Goal: Transaction & Acquisition: Book appointment/travel/reservation

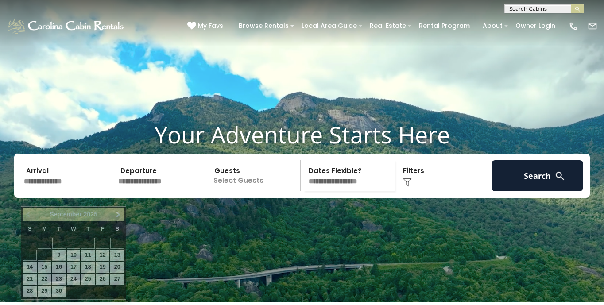
click at [50, 191] on input "text" at bounding box center [67, 175] width 92 height 31
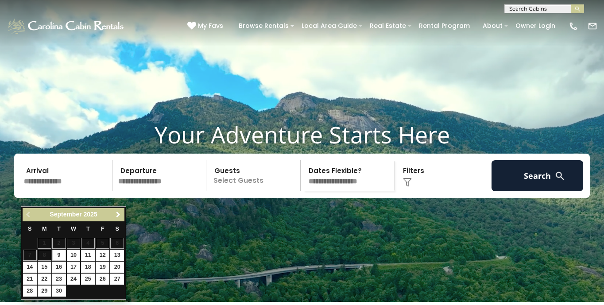
click at [119, 217] on span "Next" at bounding box center [118, 214] width 7 height 7
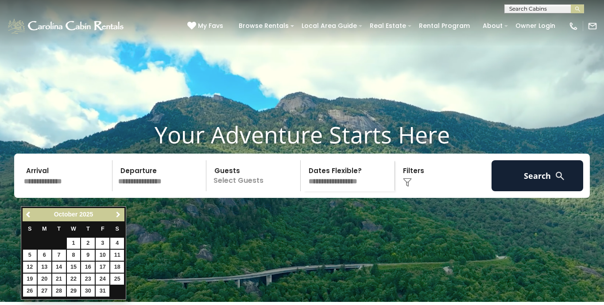
click at [119, 217] on span "Next" at bounding box center [118, 214] width 7 height 7
click at [114, 219] on link "Next" at bounding box center [117, 214] width 11 height 11
click at [100, 281] on link "26" at bounding box center [103, 279] width 14 height 11
type input "********"
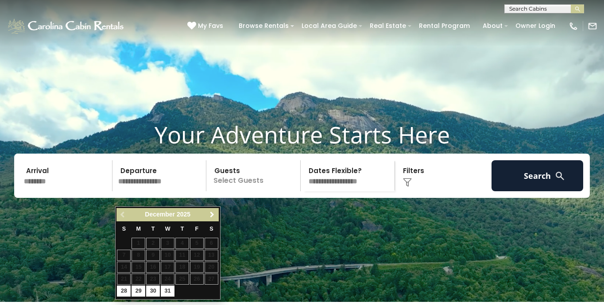
click at [210, 214] on span "Next" at bounding box center [211, 214] width 7 height 7
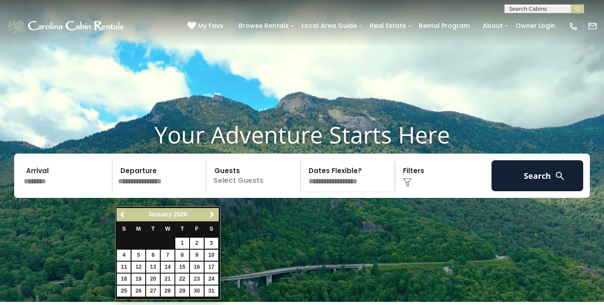
click at [211, 244] on link "3" at bounding box center [211, 243] width 14 height 11
type input "******"
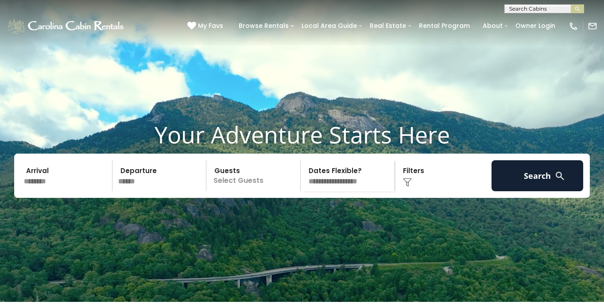
click at [274, 191] on p "Select Guests" at bounding box center [254, 175] width 91 height 31
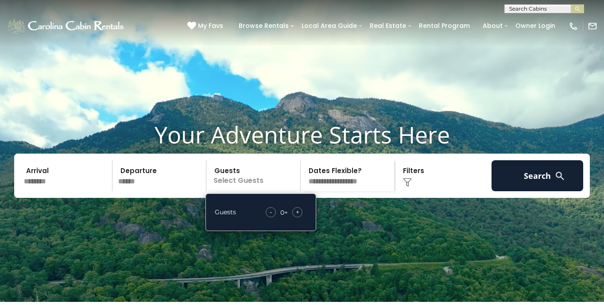
click at [299, 216] on span "+" at bounding box center [298, 212] width 4 height 9
click at [298, 216] on span "+" at bounding box center [298, 212] width 4 height 9
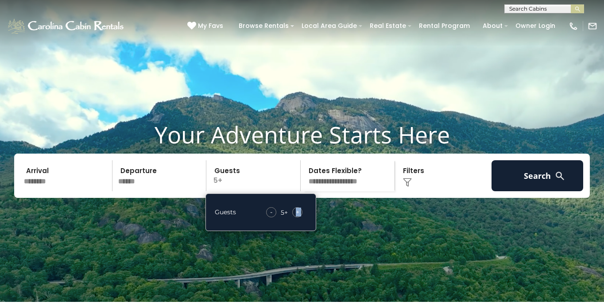
click at [298, 216] on span "+" at bounding box center [298, 212] width 4 height 9
click at [335, 232] on video at bounding box center [302, 151] width 604 height 302
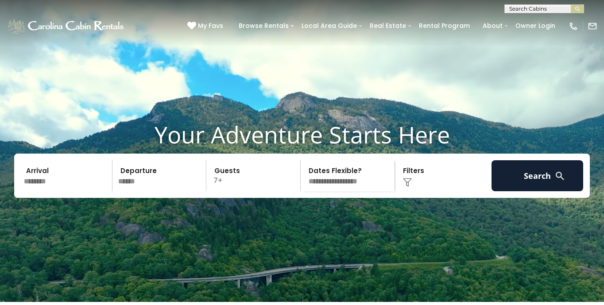
click at [435, 191] on div "Click to Choose" at bounding box center [443, 175] width 92 height 31
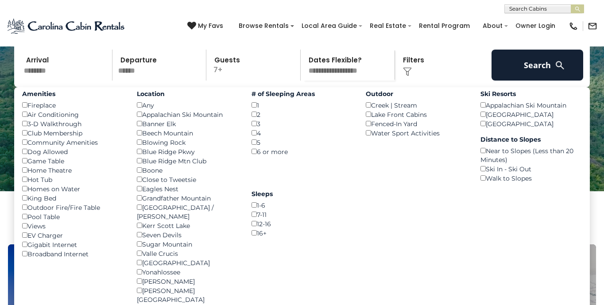
scroll to position [116, 0]
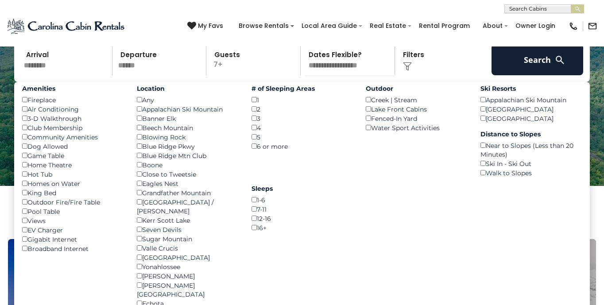
click at [25, 160] on div "Game Table ()" at bounding box center [72, 155] width 101 height 9
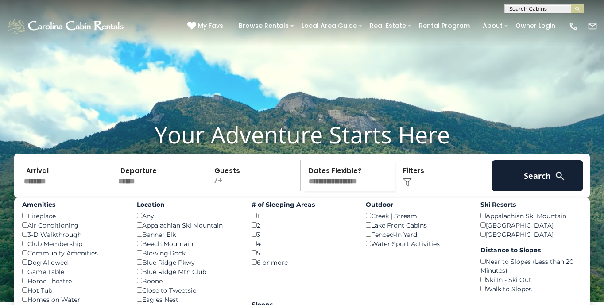
scroll to position [0, 0]
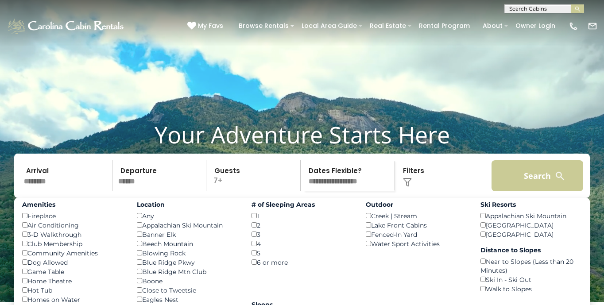
click at [530, 191] on button "Search" at bounding box center [537, 175] width 92 height 31
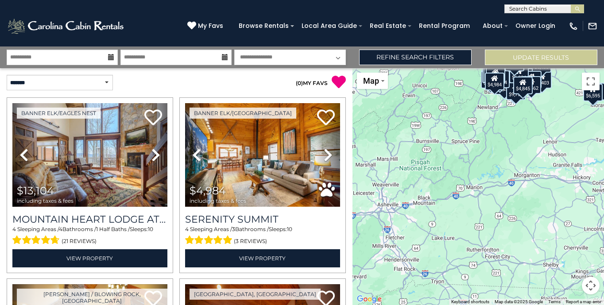
drag, startPoint x: 447, startPoint y: 266, endPoint x: 493, endPoint y: 167, distance: 108.9
click at [493, 167] on div "$13,104 $4,984 $9,676 $5,650 $5,253 $7,195 $5,177 $6,932 $8,403 $5,913 $8,869 $…" at bounding box center [477, 186] width 251 height 237
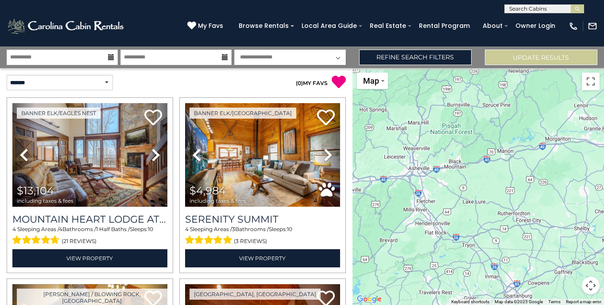
drag, startPoint x: 463, startPoint y: 195, endPoint x: 494, endPoint y: 157, distance: 48.5
click at [494, 157] on div "$13,104 $4,984 $9,676 $5,650 $5,253 $7,195 $5,177 $6,932 $8,403 $5,913 $8,869 $…" at bounding box center [477, 186] width 251 height 237
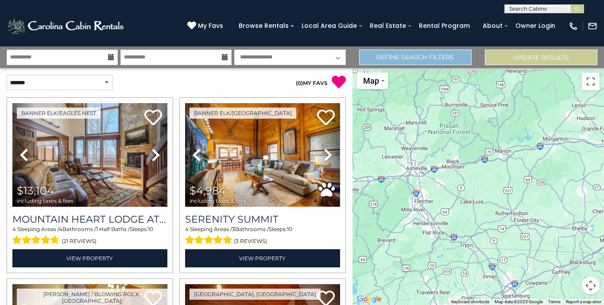
click at [409, 61] on link "Refine Search Filters" at bounding box center [415, 57] width 112 height 15
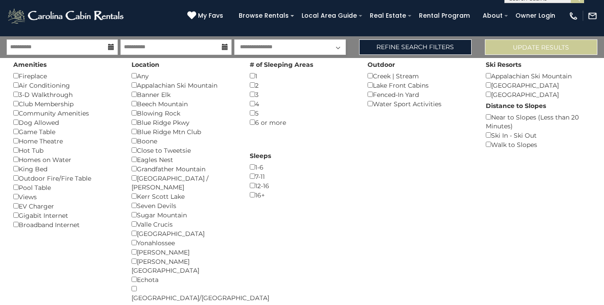
scroll to position [10, 0]
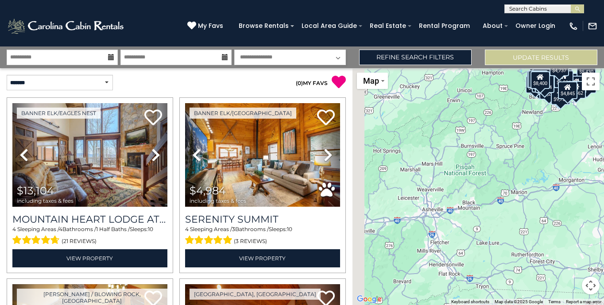
drag, startPoint x: 452, startPoint y: 215, endPoint x: 561, endPoint y: 102, distance: 156.5
click at [561, 102] on div "$13,104 $4,984 $9,676 $5,650 $5,253 $7,195 $5,177 $6,932 $8,403 $5,913 $8,869 $…" at bounding box center [477, 186] width 251 height 237
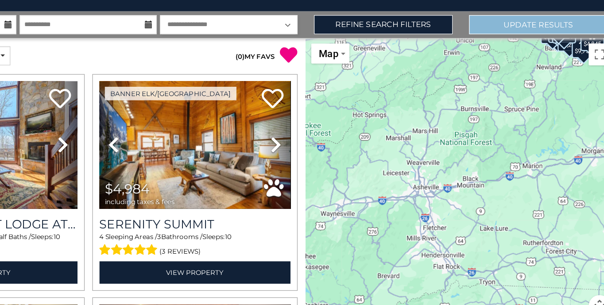
click at [485, 50] on button "Update Results" at bounding box center [541, 57] width 112 height 15
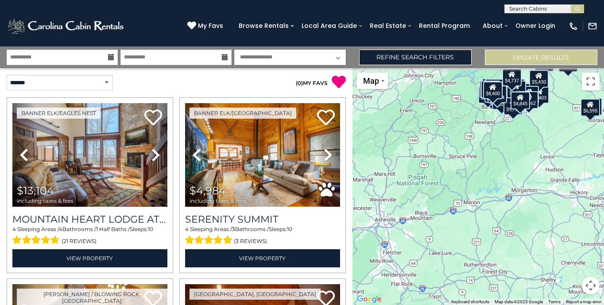
drag, startPoint x: 481, startPoint y: 268, endPoint x: 524, endPoint y: 184, distance: 95.0
click at [524, 184] on div "$13,104 $4,984 $9,676 $5,650 $5,253 $7,195 $5,177 $6,932 $8,403 $5,913 $8,869 $…" at bounding box center [477, 186] width 251 height 237
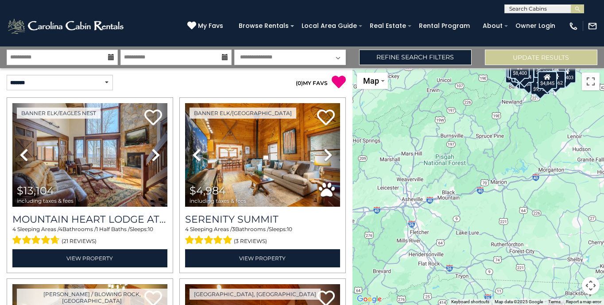
drag, startPoint x: 459, startPoint y: 219, endPoint x: 487, endPoint y: 197, distance: 35.1
click at [487, 197] on div "$13,104 $4,984 $9,676 $5,650 $5,253 $7,195 $5,177 $6,932 $8,403 $5,913 $8,869 $…" at bounding box center [477, 186] width 251 height 237
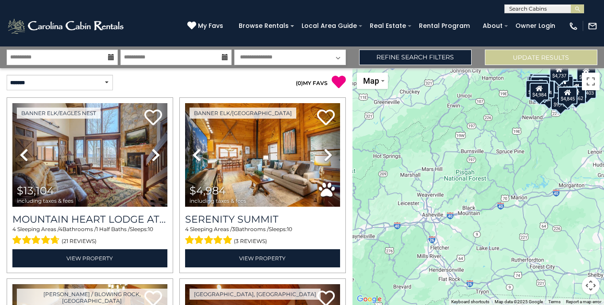
drag, startPoint x: 559, startPoint y: 141, endPoint x: 578, endPoint y: 157, distance: 25.8
click at [578, 157] on div "$13,104 $4,984 $9,676 $5,650 $5,253 $7,195 $5,177 $6,932 $8,403 $5,913 $8,869 $…" at bounding box center [477, 186] width 251 height 237
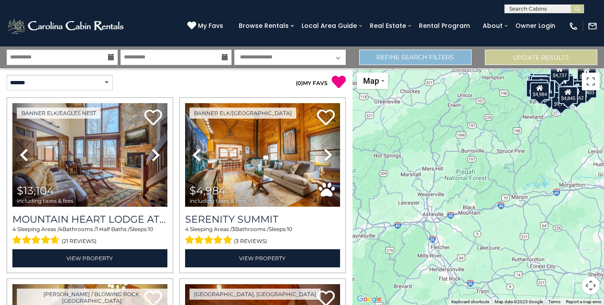
click at [447, 62] on link "Refine Search Filters" at bounding box center [415, 57] width 112 height 15
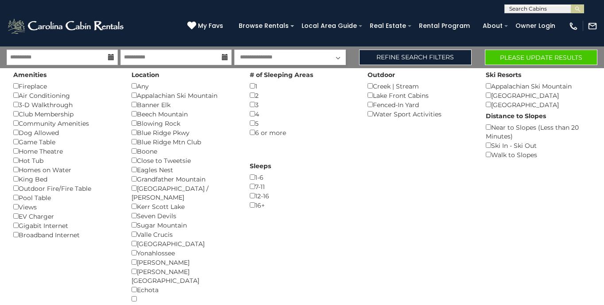
click at [514, 59] on button "Please Update Results" at bounding box center [541, 57] width 112 height 15
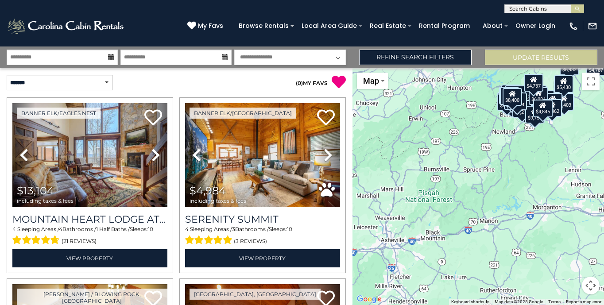
drag, startPoint x: 478, startPoint y: 230, endPoint x: 537, endPoint y: 154, distance: 96.6
click at [538, 154] on div "$13,104 $4,984 $9,676 $5,650 $5,253 $7,195 $5,177 $6,932 $8,403 $5,913 $8,869 $…" at bounding box center [477, 186] width 251 height 237
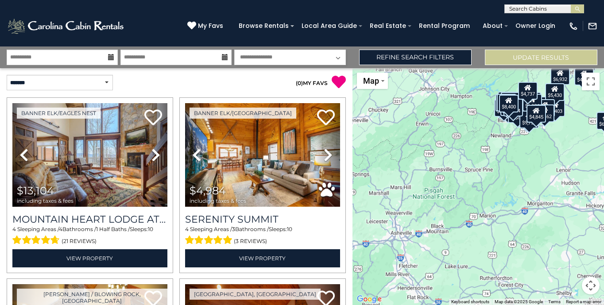
click at [445, 265] on div "$13,104 $4,984 $9,676 $5,650 $5,253 $7,195 $5,177 $6,932 $8,403 $5,913 $8,869 $…" at bounding box center [477, 186] width 251 height 237
select select "*********"
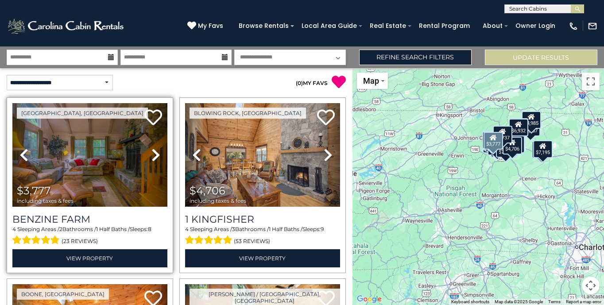
click at [155, 158] on icon at bounding box center [155, 155] width 9 height 14
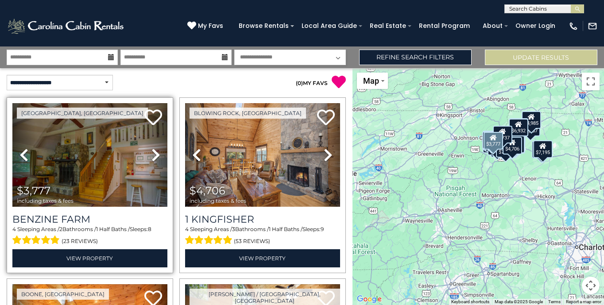
click at [155, 158] on icon at bounding box center [155, 155] width 9 height 14
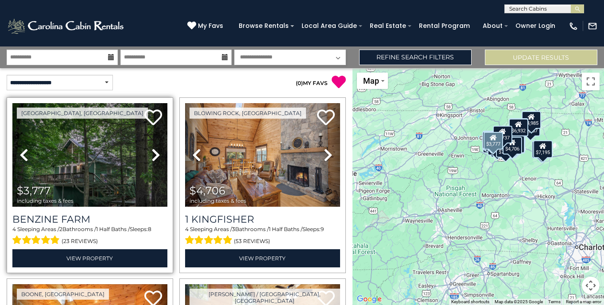
click at [155, 158] on icon at bounding box center [155, 155] width 9 height 14
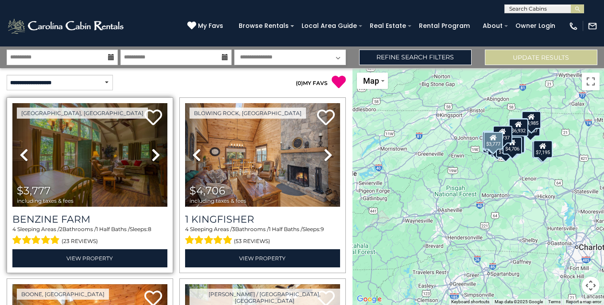
click at [155, 158] on icon at bounding box center [155, 155] width 9 height 14
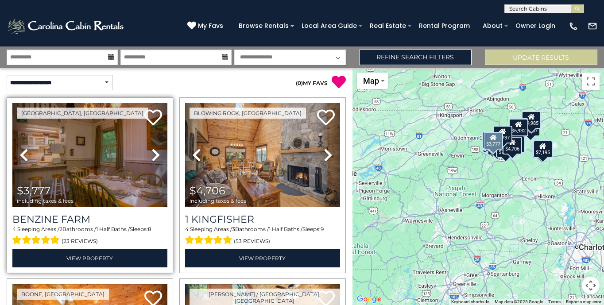
click at [155, 158] on icon at bounding box center [155, 155] width 9 height 14
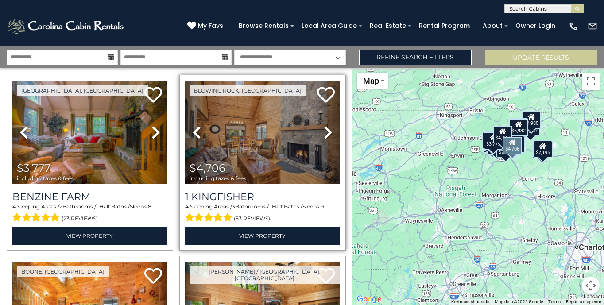
scroll to position [25, 0]
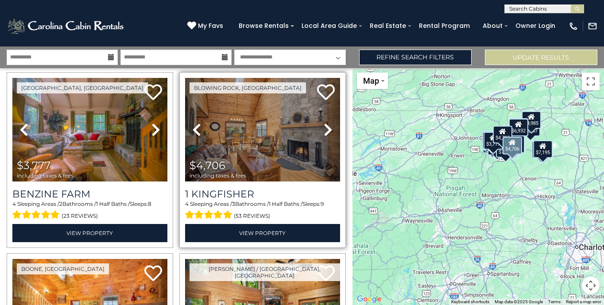
click at [324, 131] on icon at bounding box center [328, 130] width 9 height 14
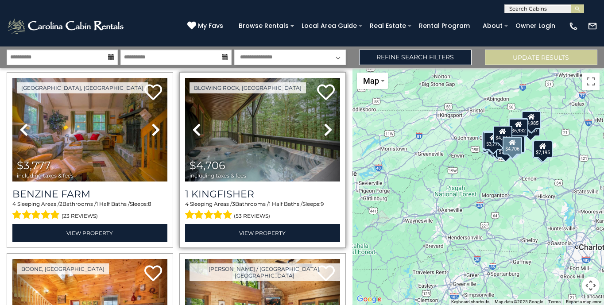
click at [324, 131] on icon at bounding box center [328, 130] width 9 height 14
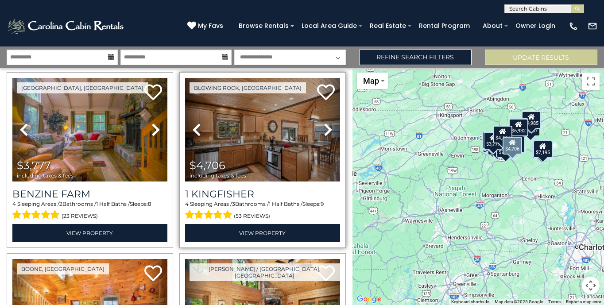
click at [324, 131] on icon at bounding box center [328, 130] width 9 height 14
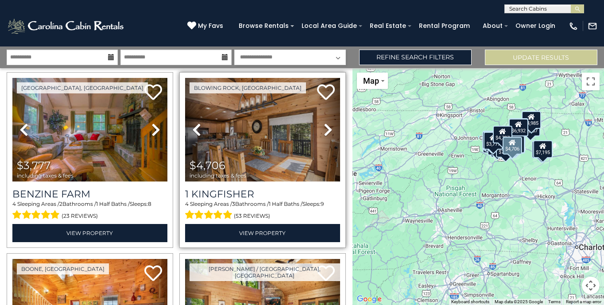
click at [324, 131] on icon at bounding box center [328, 130] width 9 height 14
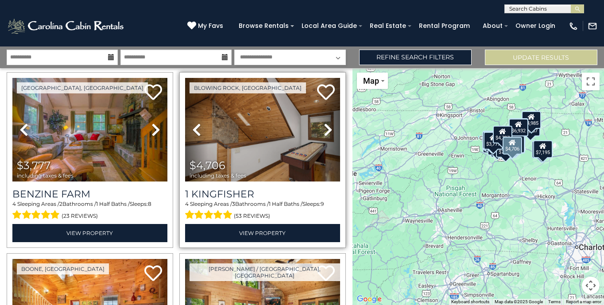
click at [324, 131] on icon at bounding box center [328, 130] width 9 height 14
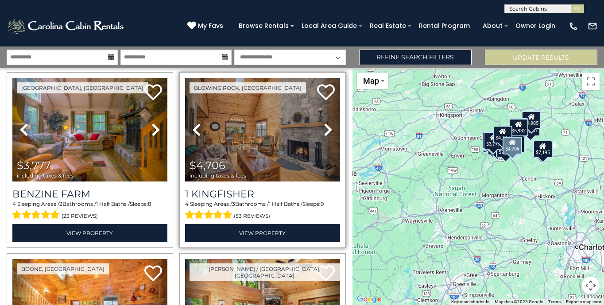
click at [324, 131] on icon at bounding box center [328, 130] width 9 height 14
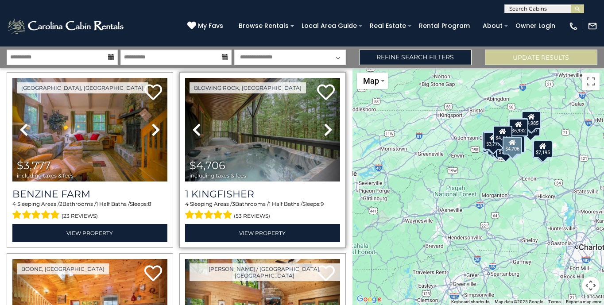
click at [324, 131] on icon at bounding box center [328, 130] width 9 height 14
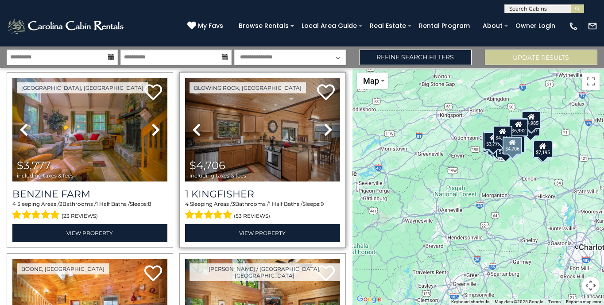
click at [324, 131] on icon at bounding box center [328, 130] width 9 height 14
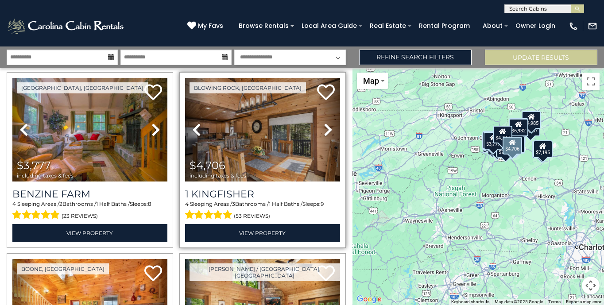
click at [324, 131] on icon at bounding box center [328, 130] width 9 height 14
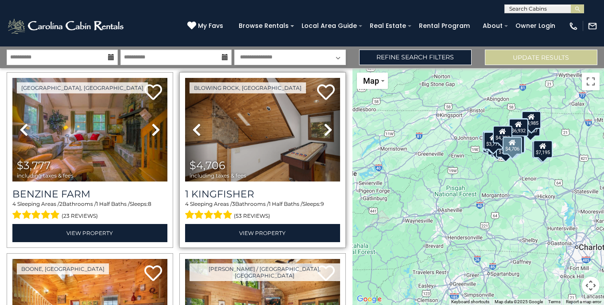
click at [324, 131] on icon at bounding box center [328, 130] width 9 height 14
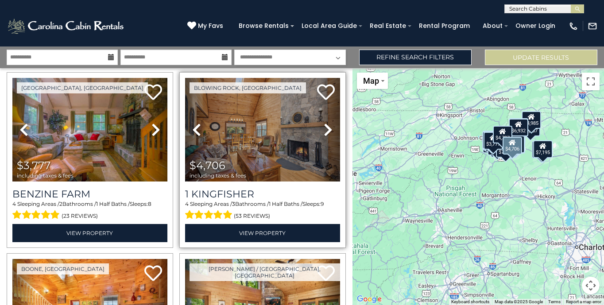
click at [324, 131] on icon at bounding box center [328, 130] width 9 height 14
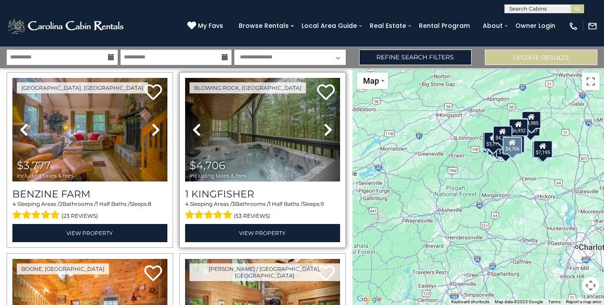
click at [324, 131] on icon at bounding box center [328, 130] width 9 height 14
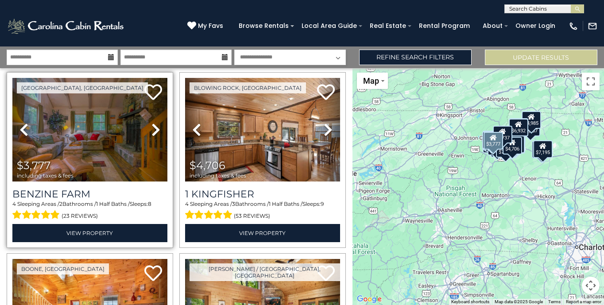
click at [76, 134] on img at bounding box center [89, 130] width 155 height 104
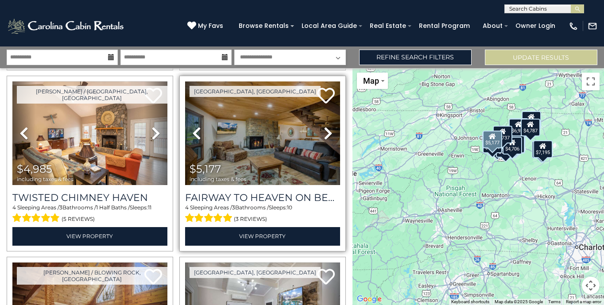
scroll to position [567, 0]
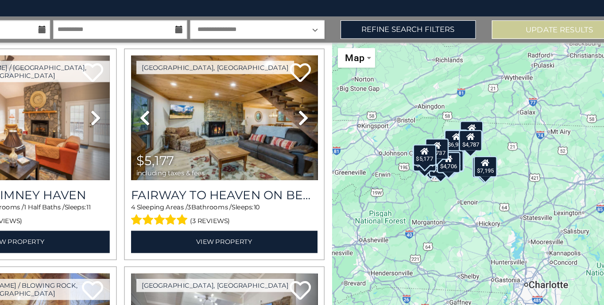
drag, startPoint x: 416, startPoint y: 146, endPoint x: 351, endPoint y: 170, distance: 69.0
click at [352, 170] on div "$3,777 $4,706 $4,737 $4,787 $4,845 $4,984 $4,985 $5,177 $5,221 $5,253 $5,313 $5…" at bounding box center [477, 186] width 251 height 237
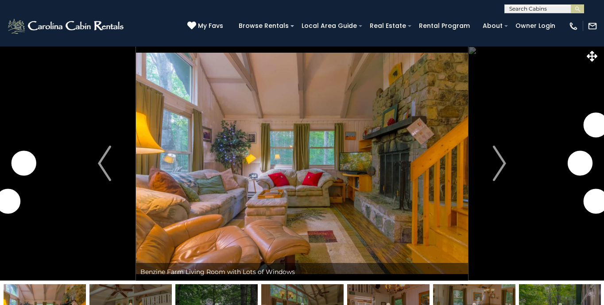
click at [499, 164] on img "Next" at bounding box center [499, 163] width 13 height 35
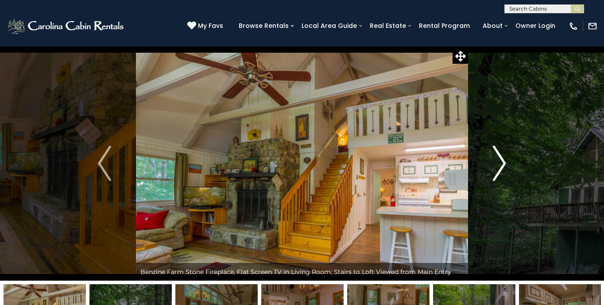
click at [498, 174] on img "Next" at bounding box center [499, 163] width 13 height 35
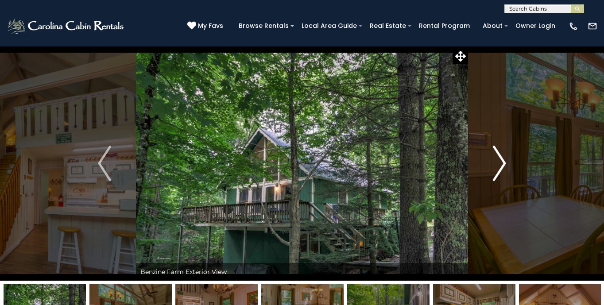
click at [498, 174] on img "Next" at bounding box center [499, 163] width 13 height 35
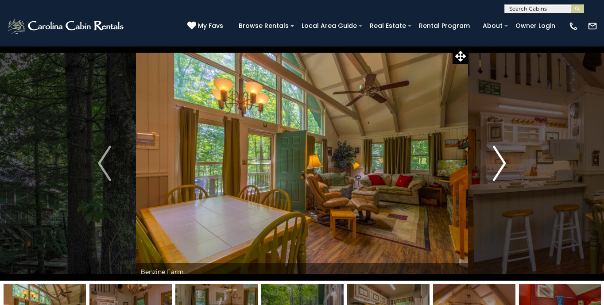
click at [498, 174] on img "Next" at bounding box center [499, 163] width 13 height 35
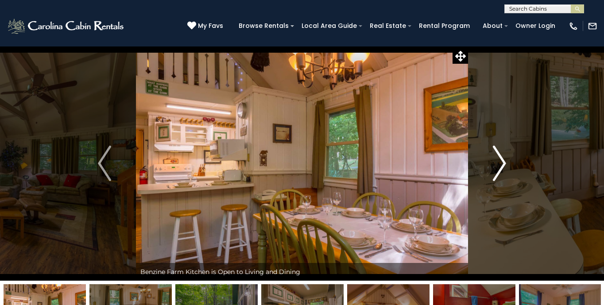
click at [498, 174] on img "Next" at bounding box center [499, 163] width 13 height 35
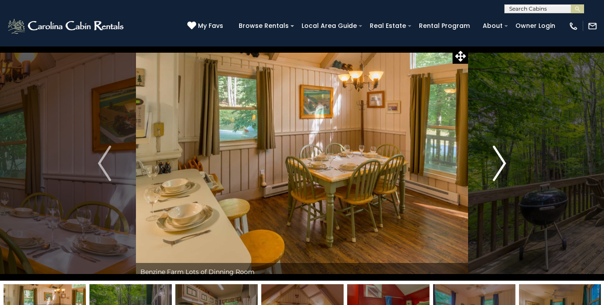
click at [498, 174] on img "Next" at bounding box center [499, 163] width 13 height 35
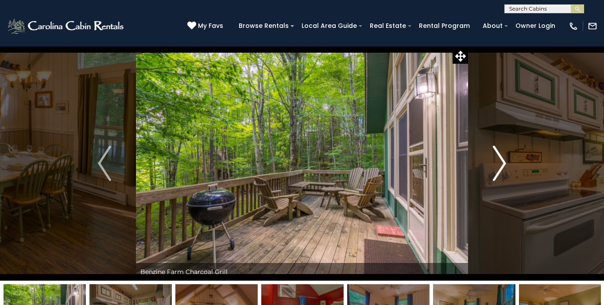
click at [498, 174] on img "Next" at bounding box center [499, 163] width 13 height 35
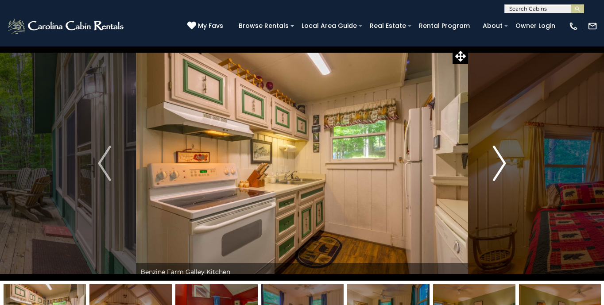
click at [498, 174] on img "Next" at bounding box center [499, 163] width 13 height 35
